Goal: Navigation & Orientation: Find specific page/section

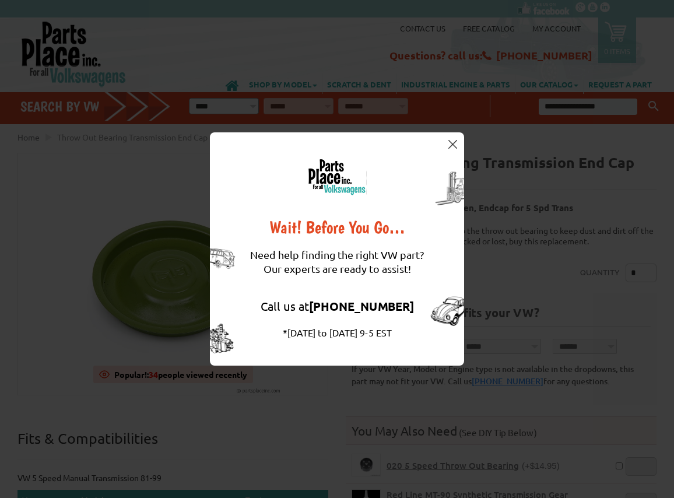
click at [452, 139] on button at bounding box center [452, 144] width 12 height 12
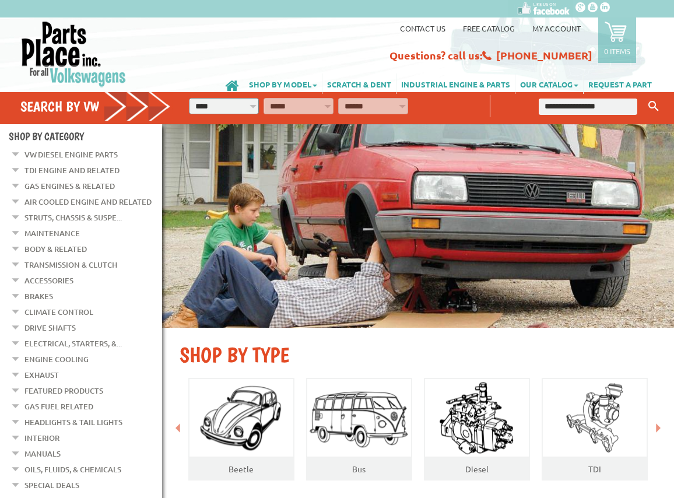
scroll to position [7, 0]
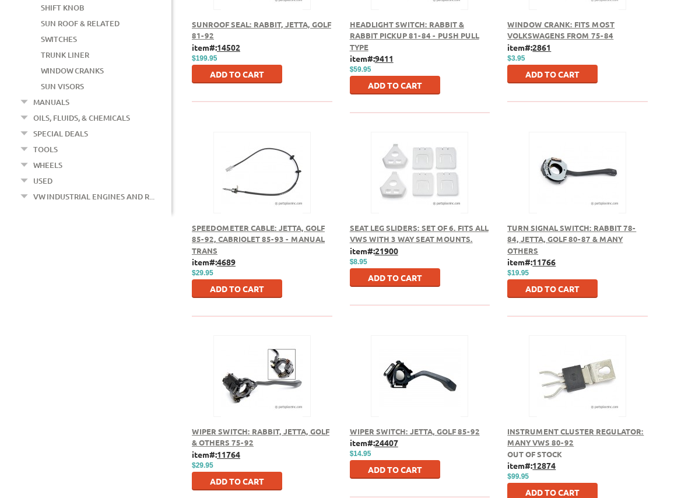
scroll to position [876, 0]
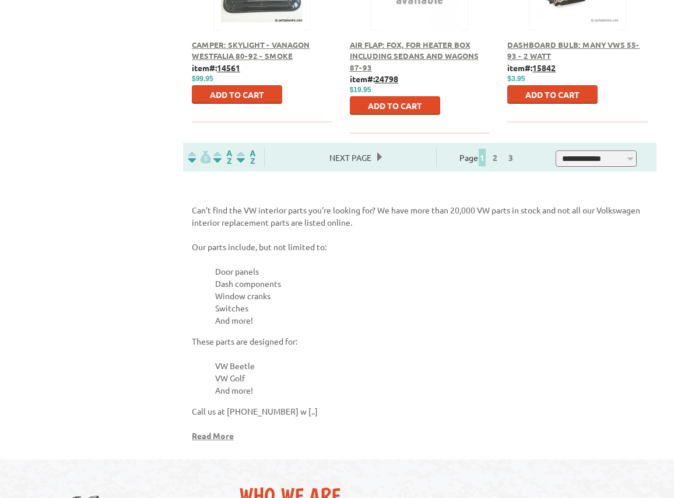
scroll to position [3468, 0]
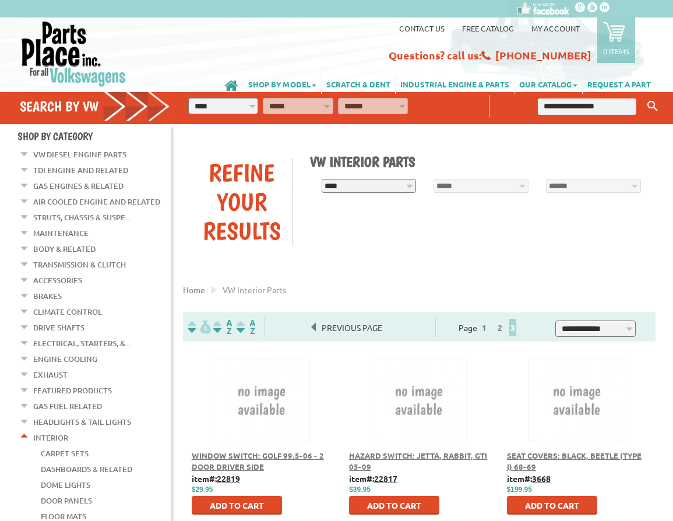
click at [24, 429] on em at bounding box center [24, 435] width 11 height 12
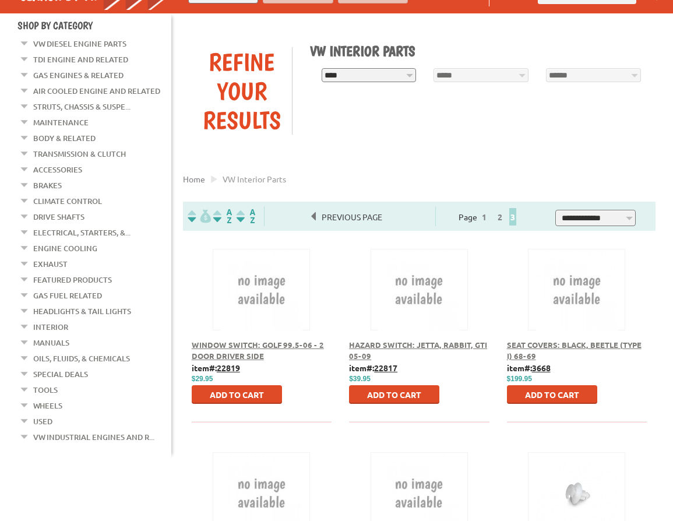
scroll to position [118, 0]
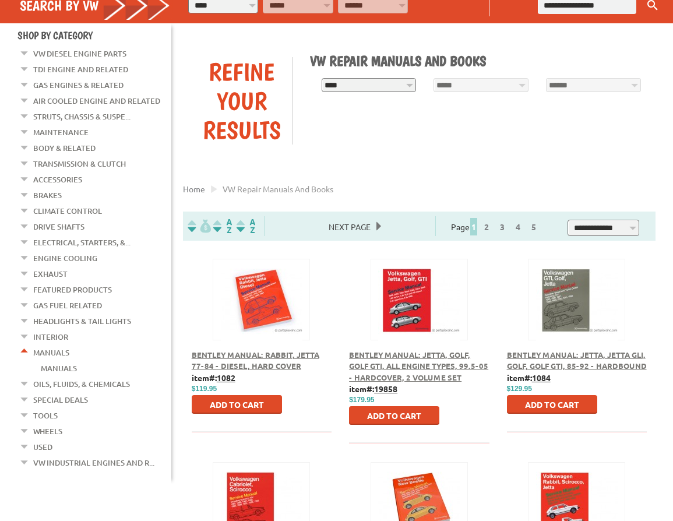
scroll to position [25, 0]
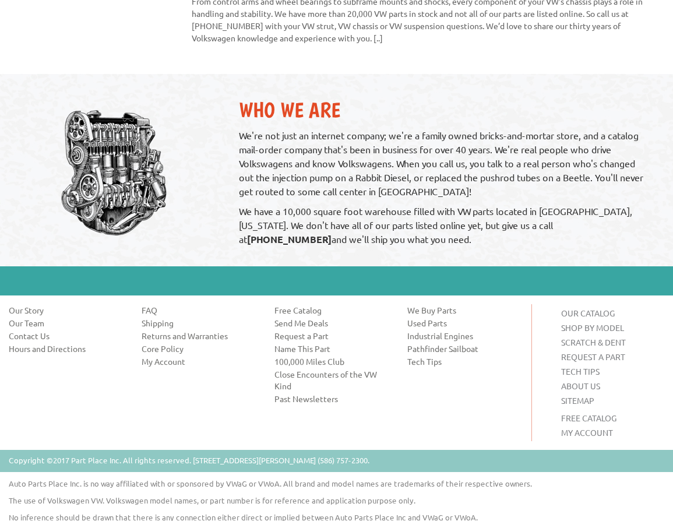
scroll to position [3665, 0]
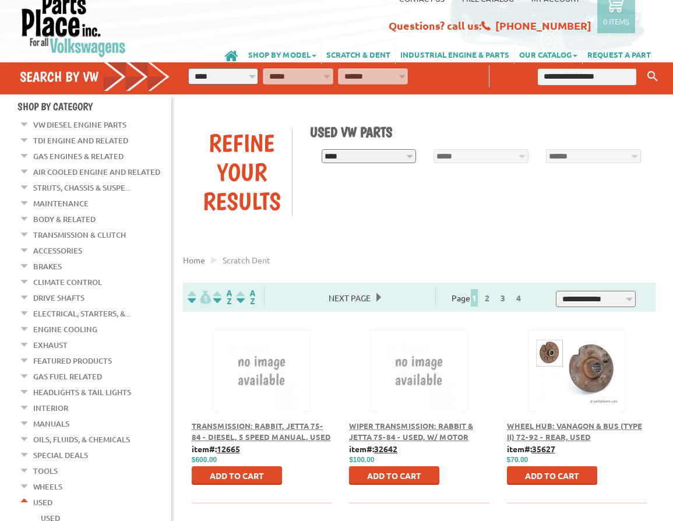
scroll to position [47, 0]
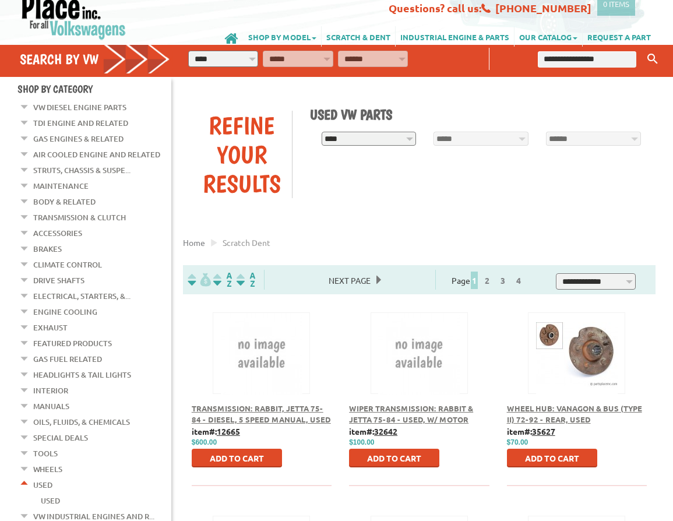
click at [30, 305] on li "Engine Cooling Anti-Freeze Coolant Reservoir Coolant Sensors Electric Fan Switc…" at bounding box center [95, 313] width 152 height 16
click at [26, 111] on em at bounding box center [24, 104] width 11 height 12
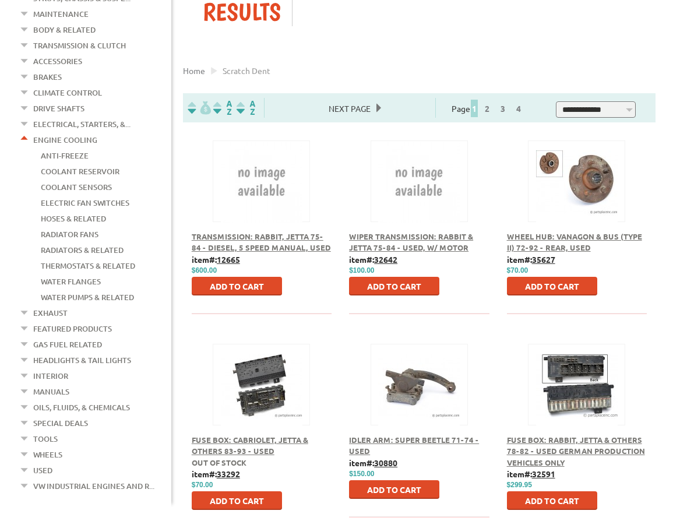
scroll to position [227, 0]
